Goal: Check status: Check status

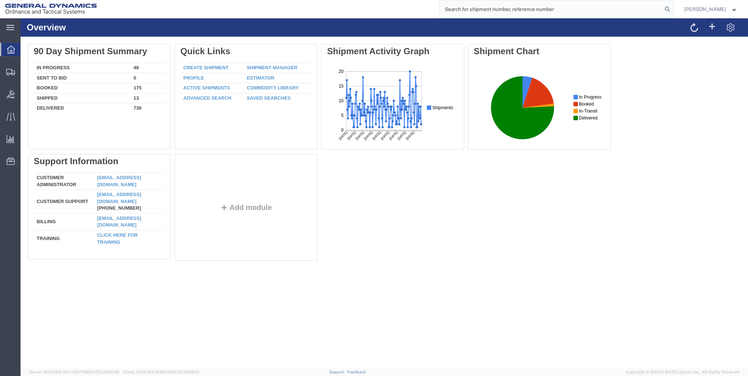
click at [486, 11] on input "search" at bounding box center [551, 9] width 223 height 18
type input "56453959"
click at [666, 7] on icon at bounding box center [668, 9] width 10 height 10
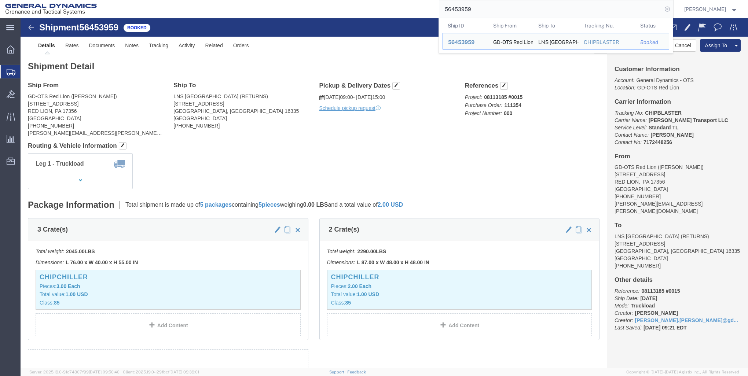
click at [665, 8] on icon at bounding box center [668, 9] width 10 height 10
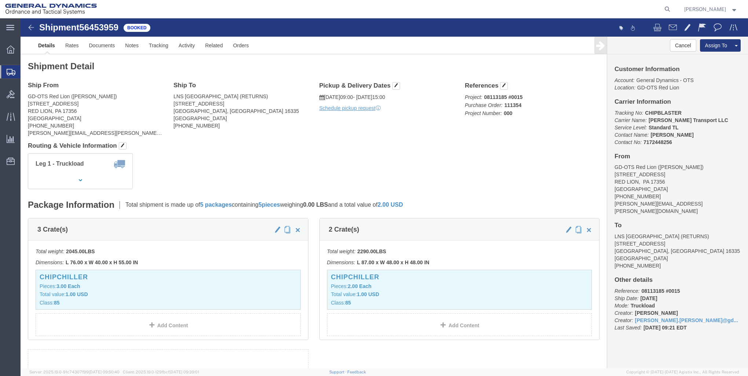
click at [665, 8] on icon at bounding box center [668, 9] width 10 height 10
click at [480, 10] on input "search" at bounding box center [551, 9] width 223 height 18
type input "56690200"
click at [666, 7] on icon at bounding box center [668, 9] width 10 height 10
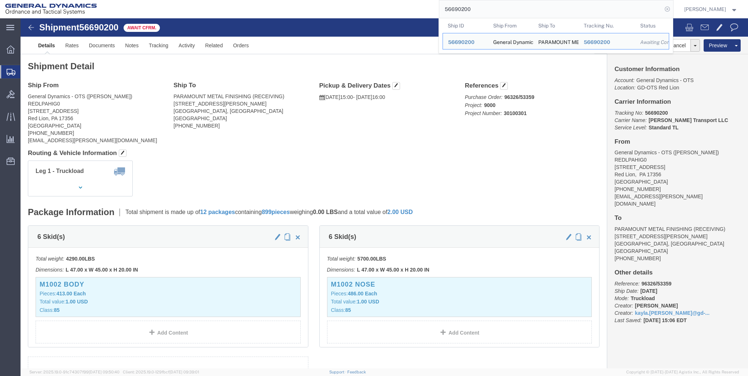
click at [667, 10] on icon at bounding box center [668, 9] width 10 height 10
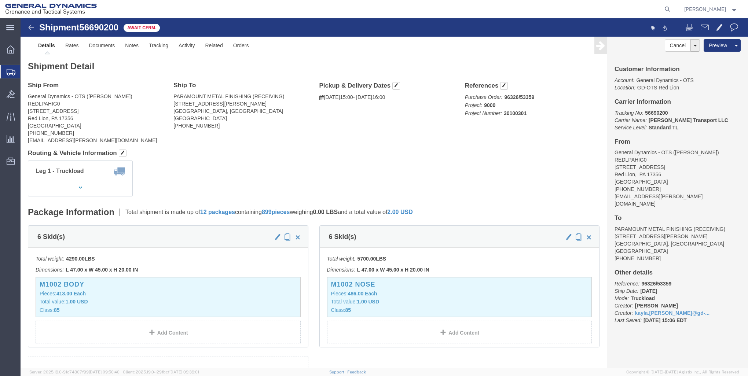
click at [667, 10] on icon at bounding box center [668, 9] width 10 height 10
click at [520, 12] on input "search" at bounding box center [551, 9] width 223 height 18
type input "56790163"
click at [667, 10] on icon at bounding box center [668, 9] width 10 height 10
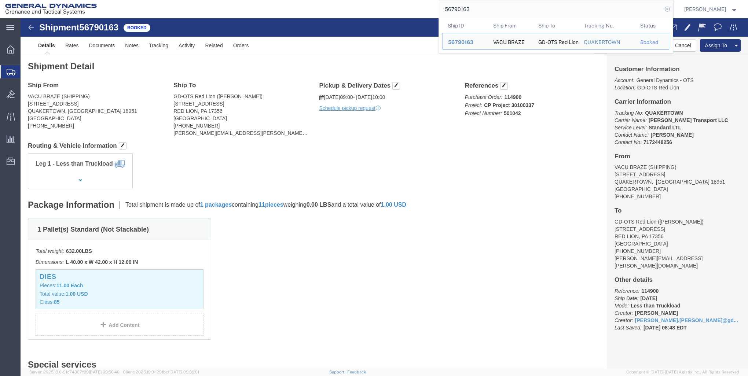
click at [667, 10] on icon at bounding box center [668, 9] width 10 height 10
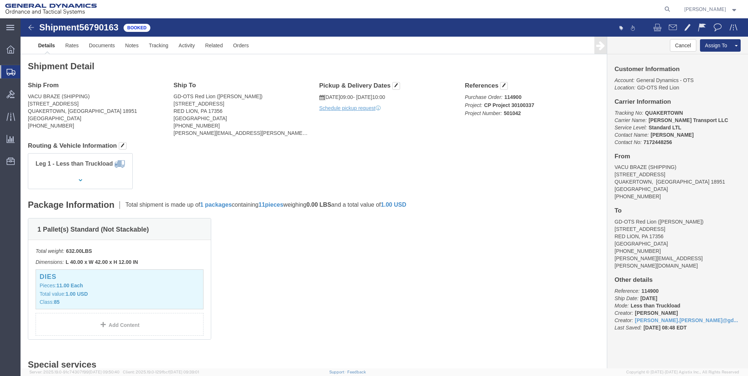
click at [667, 10] on icon at bounding box center [668, 9] width 10 height 10
click at [458, 12] on input "search" at bounding box center [551, 9] width 223 height 18
type input "56612247"
click at [665, 8] on icon at bounding box center [668, 9] width 10 height 10
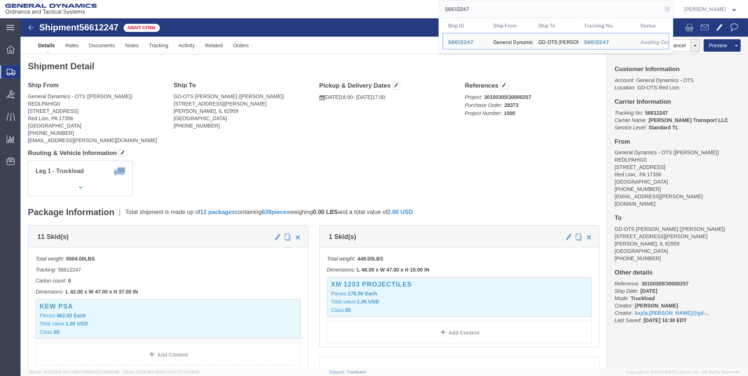
click at [666, 8] on icon at bounding box center [668, 9] width 10 height 10
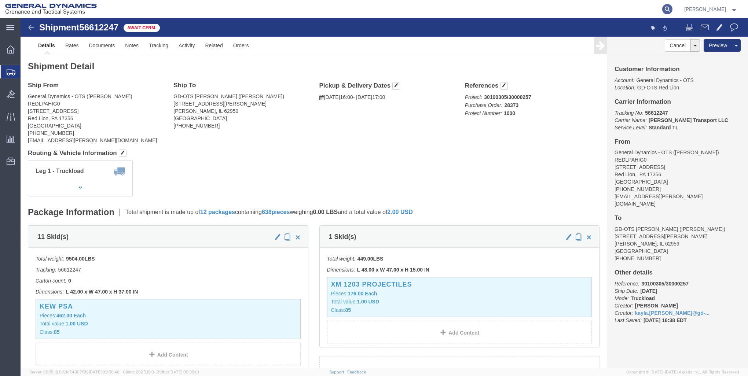
click at [665, 8] on icon at bounding box center [668, 9] width 10 height 10
click at [459, 10] on input "search" at bounding box center [551, 9] width 223 height 18
type input "56692626"
click at [665, 8] on icon at bounding box center [668, 9] width 10 height 10
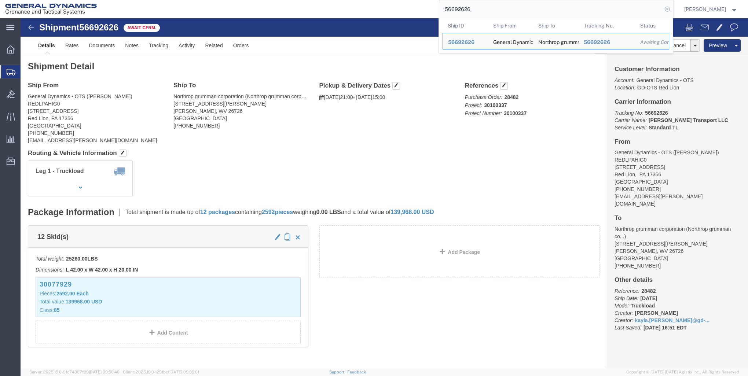
click at [667, 10] on icon at bounding box center [668, 9] width 10 height 10
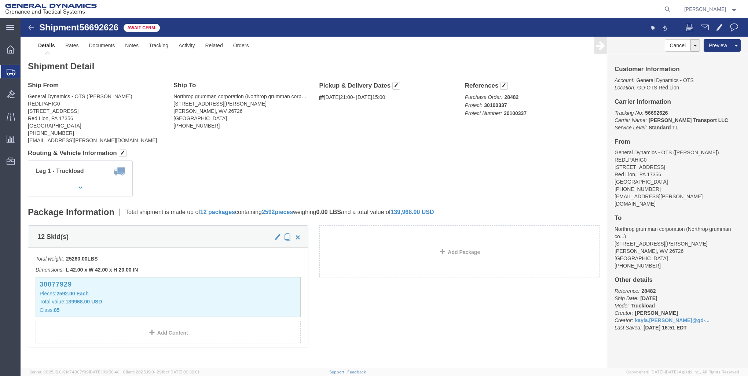
click at [667, 10] on icon at bounding box center [668, 9] width 10 height 10
click at [463, 11] on input "search" at bounding box center [551, 9] width 223 height 18
type input "56691988"
click at [668, 8] on icon at bounding box center [668, 9] width 10 height 10
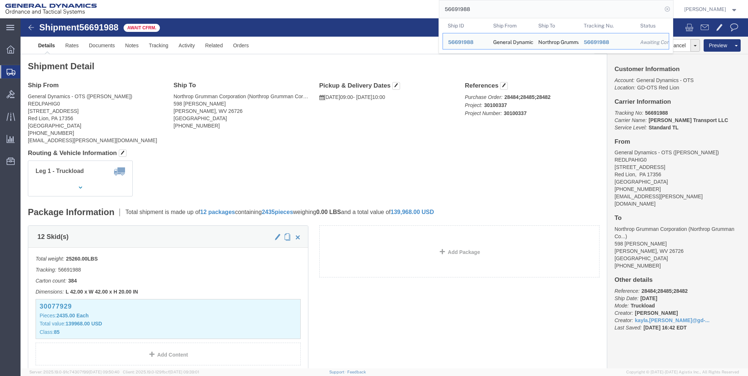
click at [666, 10] on icon at bounding box center [668, 9] width 10 height 10
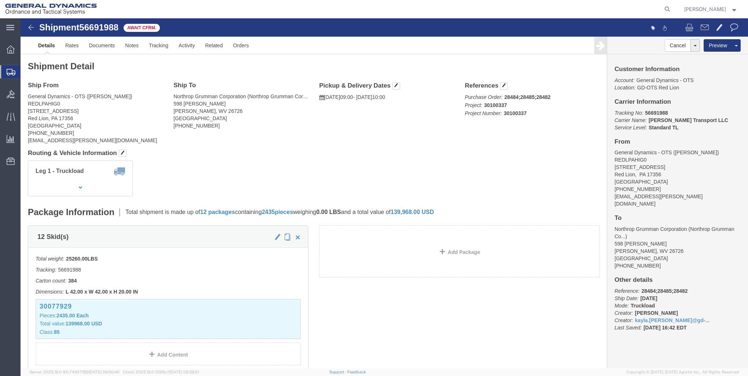
click at [666, 10] on icon at bounding box center [668, 9] width 10 height 10
click at [468, 11] on input "search" at bounding box center [551, 9] width 223 height 18
type input "56541243"
click at [666, 9] on icon at bounding box center [668, 9] width 10 height 10
